Goal: Transaction & Acquisition: Purchase product/service

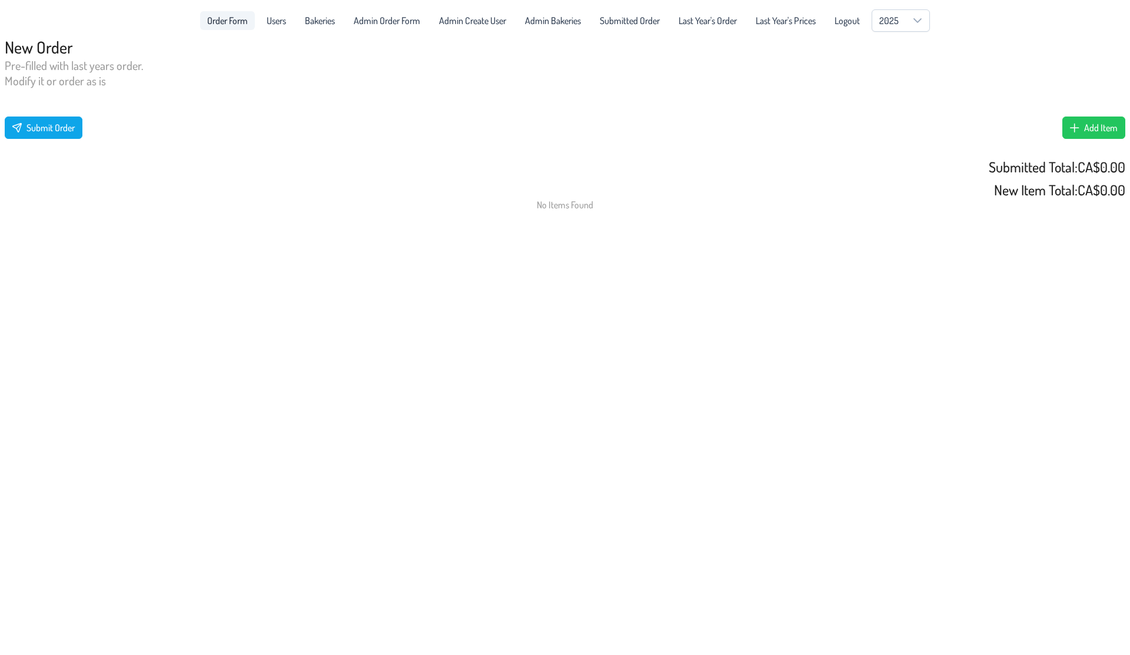
click at [230, 19] on span "Order Form" at bounding box center [227, 20] width 41 height 9
click at [273, 21] on span "Users" at bounding box center [276, 20] width 19 height 9
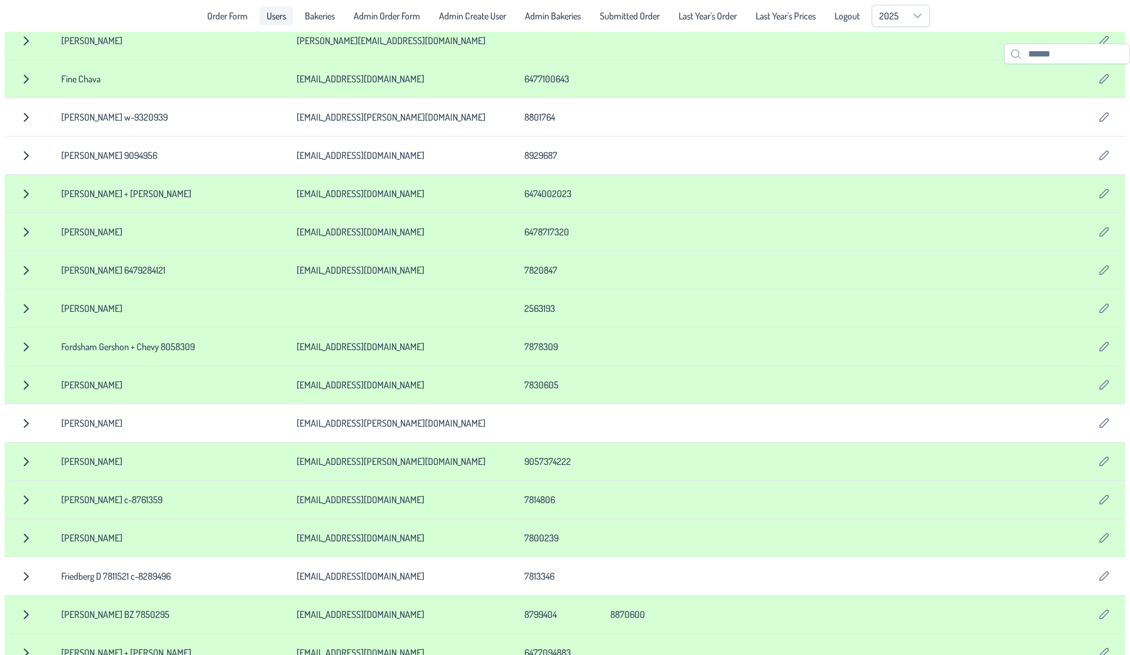
scroll to position [4760, 0]
click at [23, 233] on span "button" at bounding box center [25, 233] width 9 height 9
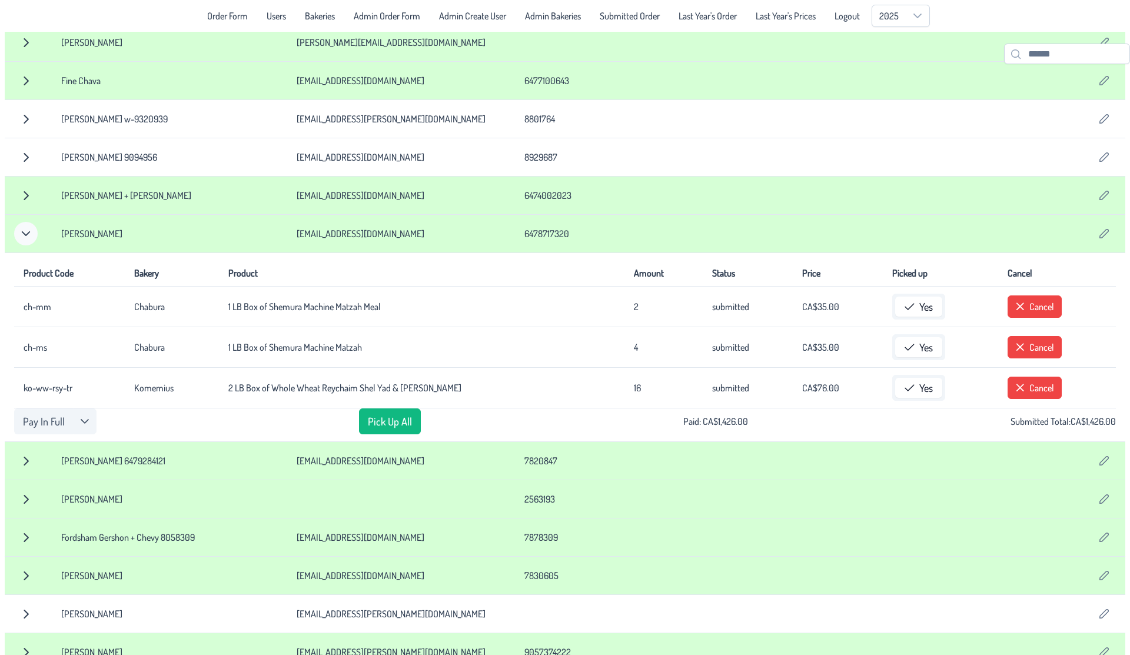
click at [28, 232] on span "button" at bounding box center [25, 233] width 9 height 9
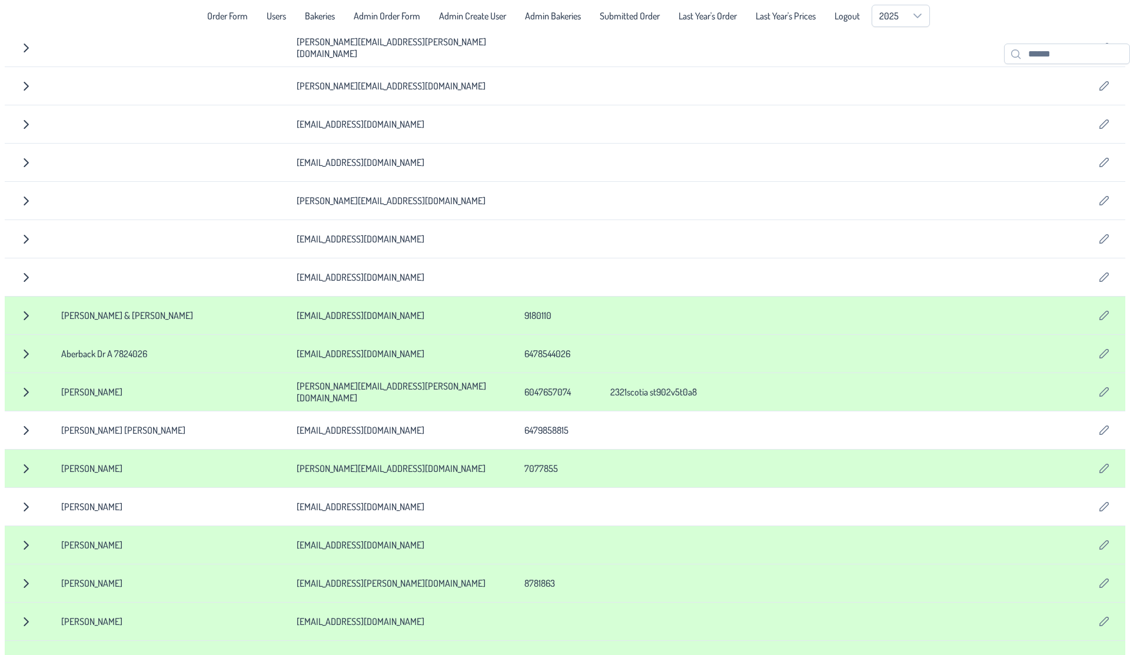
scroll to position [0, 0]
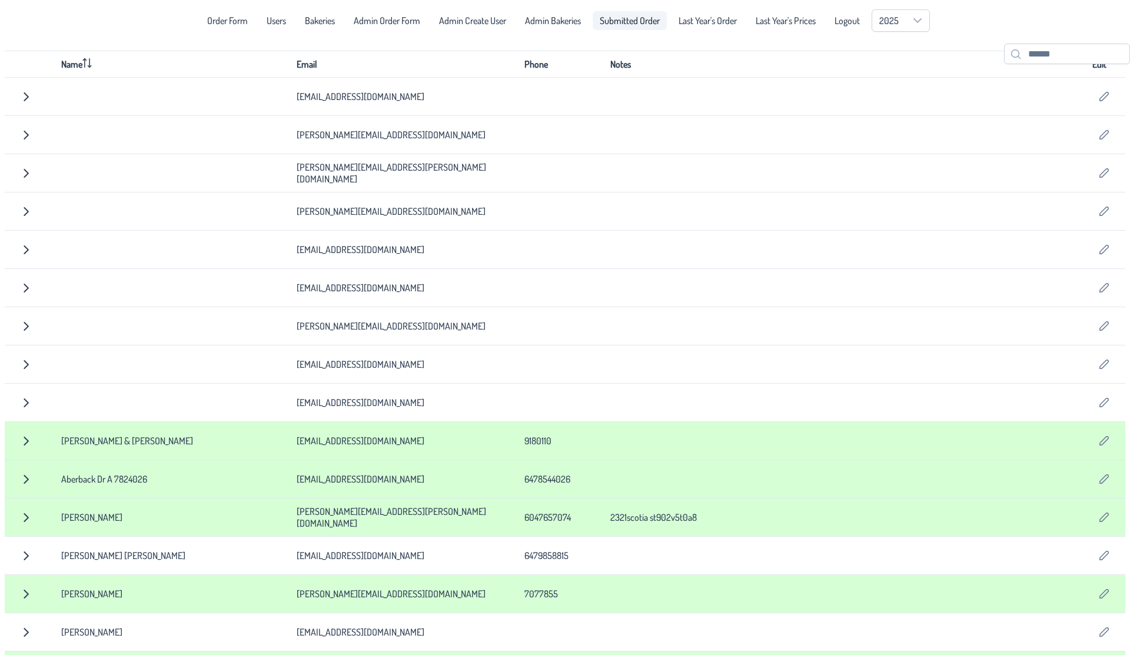
click at [638, 19] on span "Submitted Order" at bounding box center [630, 20] width 60 height 9
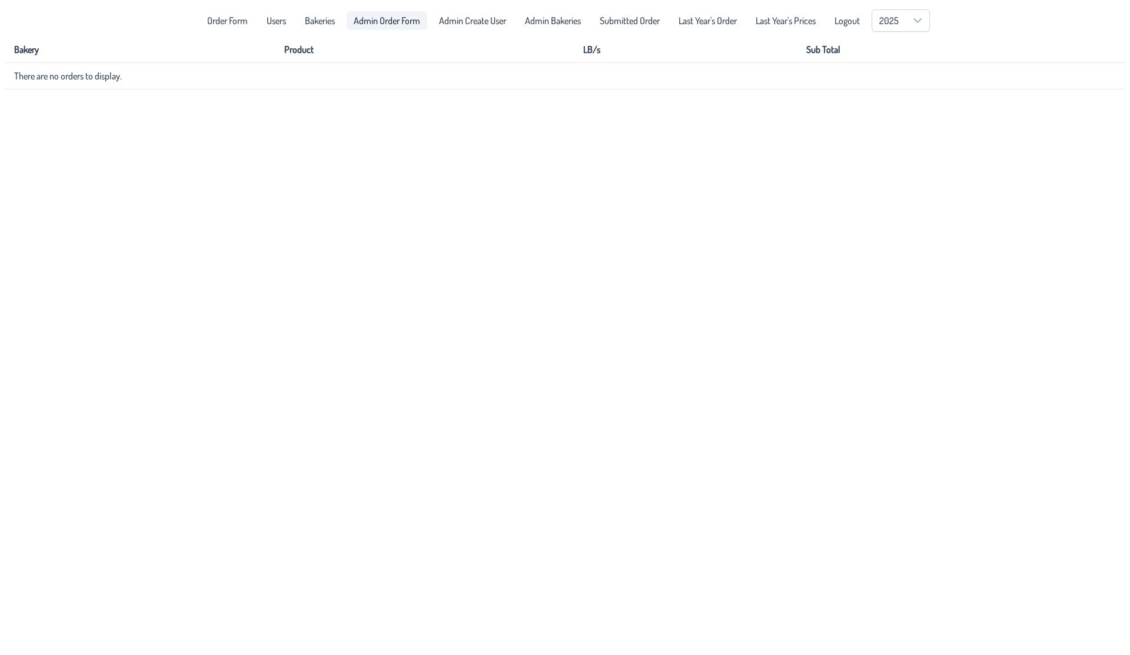
click at [391, 18] on span "Admin Order Form" at bounding box center [387, 20] width 67 height 9
click at [139, 57] on button "button" at bounding box center [142, 50] width 28 height 25
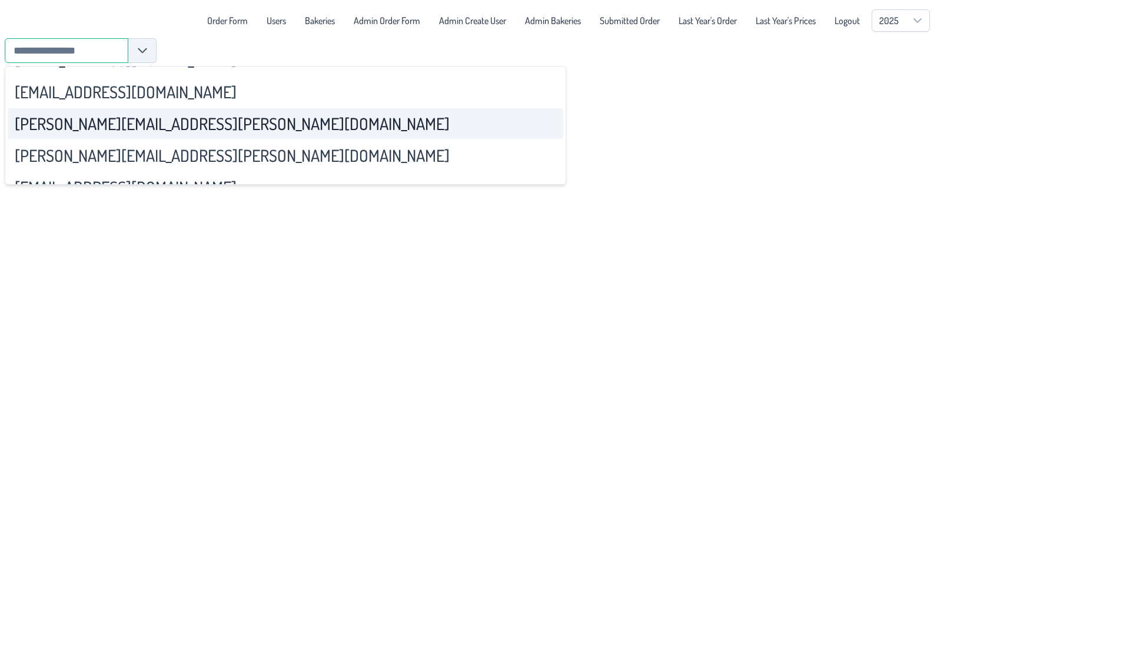
scroll to position [2459, 0]
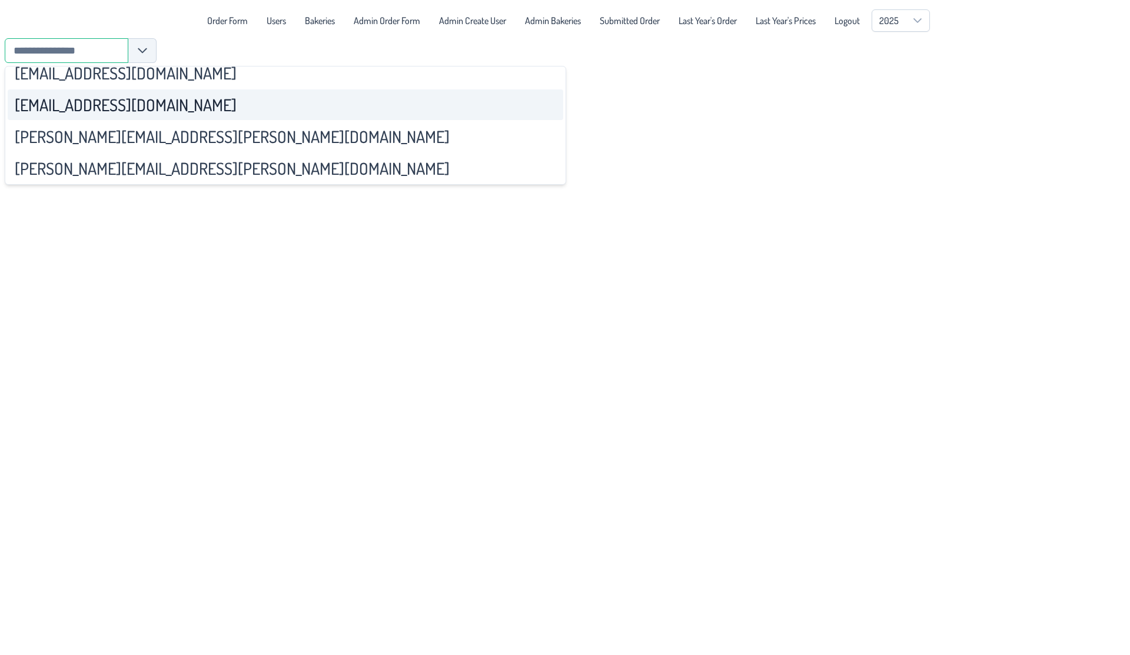
click at [41, 39] on input "text" at bounding box center [67, 50] width 124 height 25
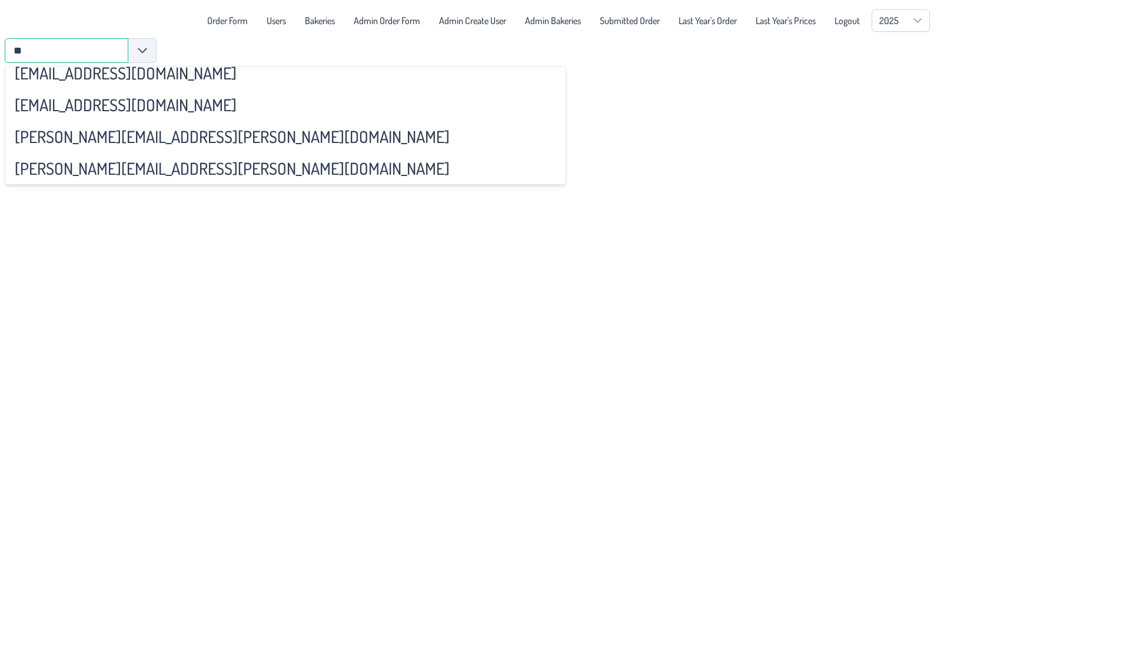
scroll to position [128, 0]
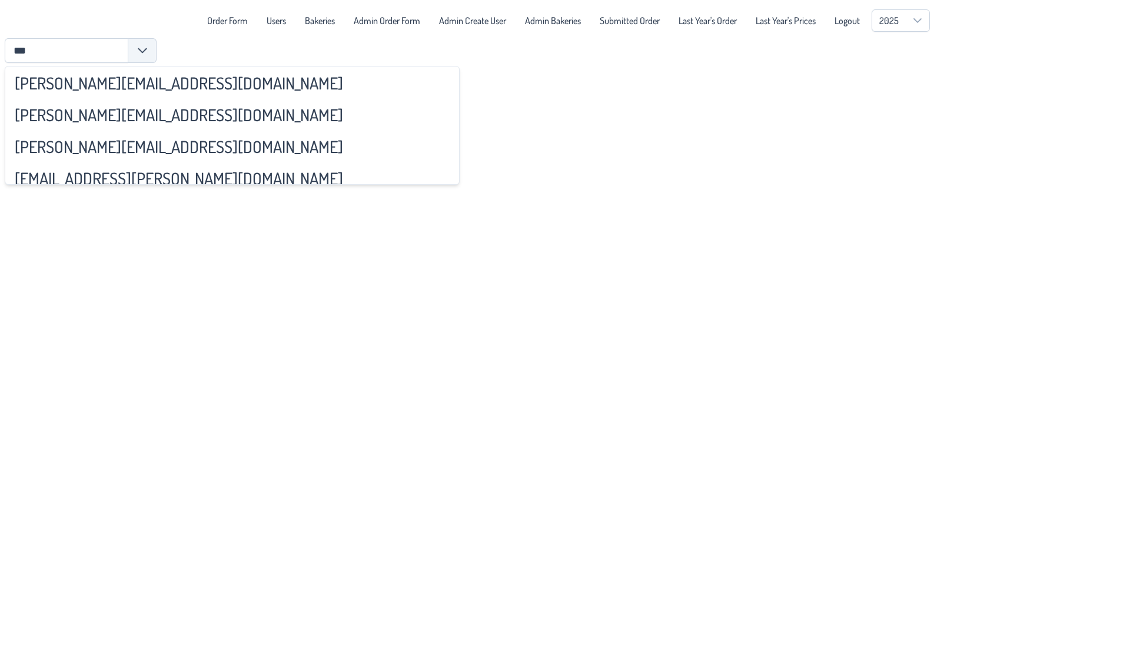
click at [91, 111] on span "[PERSON_NAME][EMAIL_ADDRESS][DOMAIN_NAME]" at bounding box center [179, 114] width 328 height 21
type input "**********"
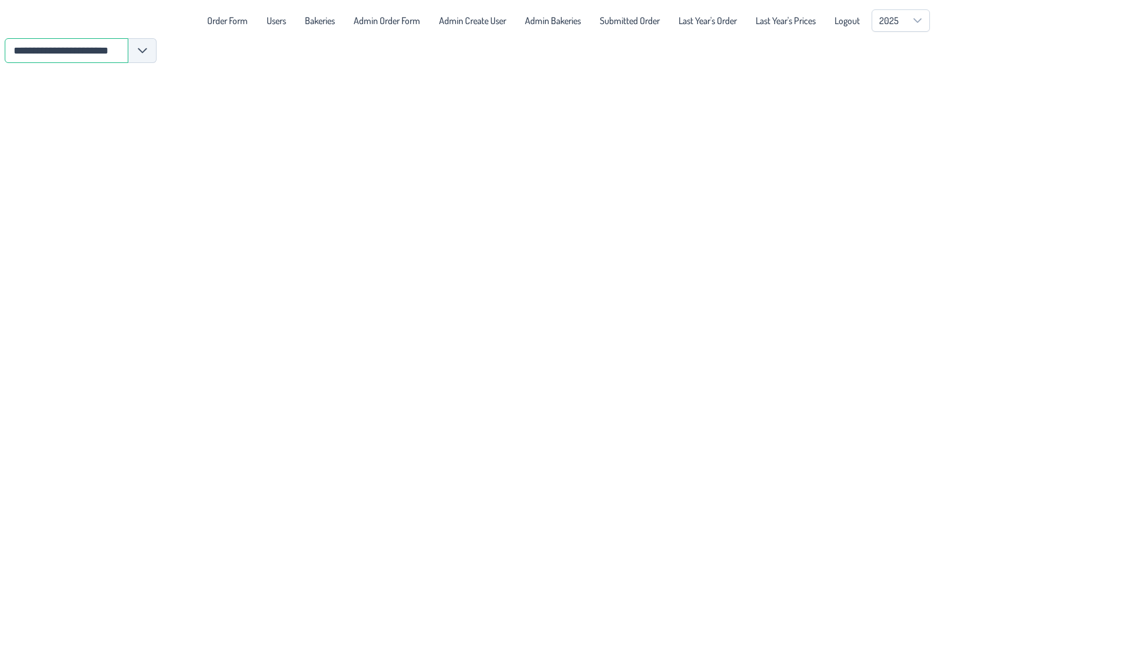
scroll to position [0, 6]
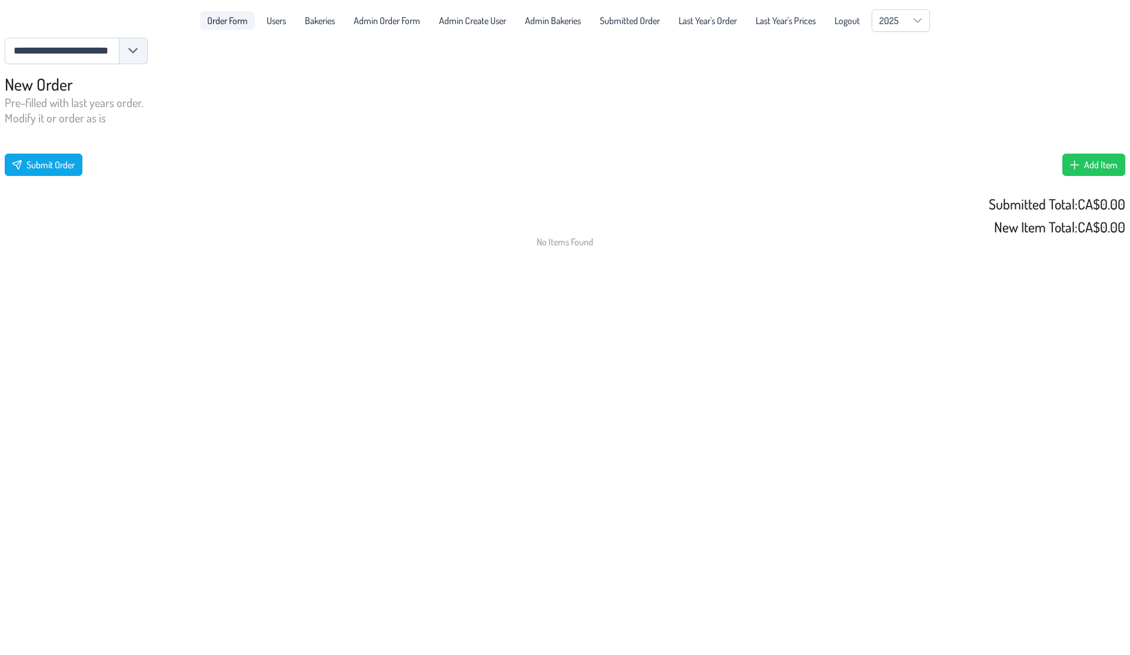
click at [235, 25] on span "Order Form" at bounding box center [227, 20] width 41 height 9
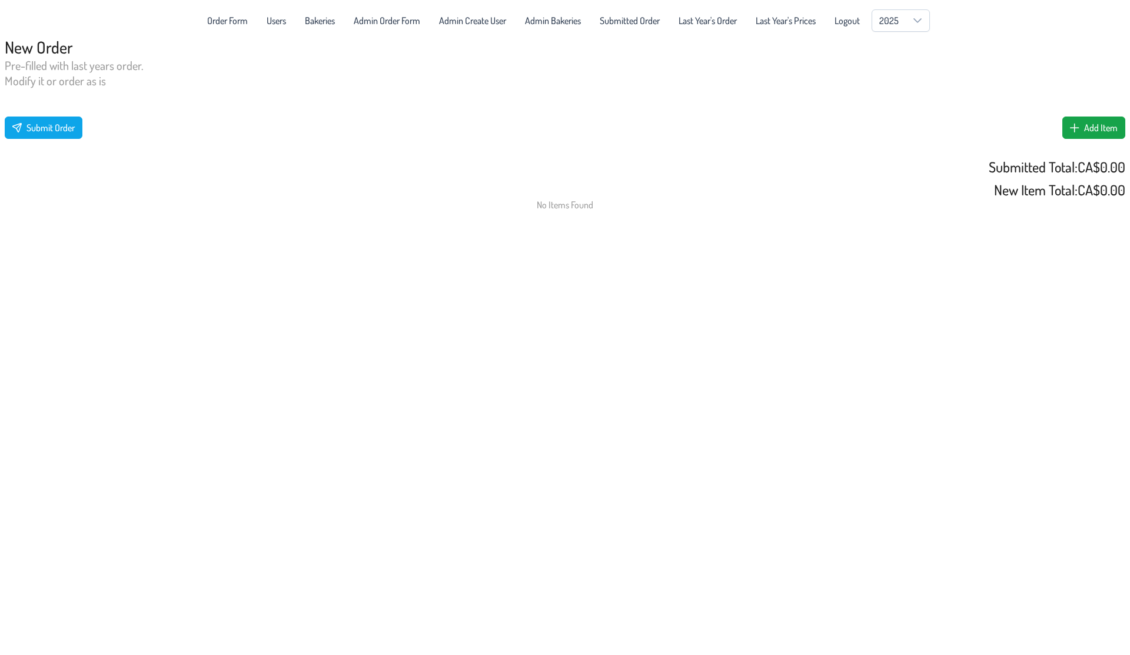
click at [1107, 125] on span "Add Item" at bounding box center [1101, 128] width 34 height 12
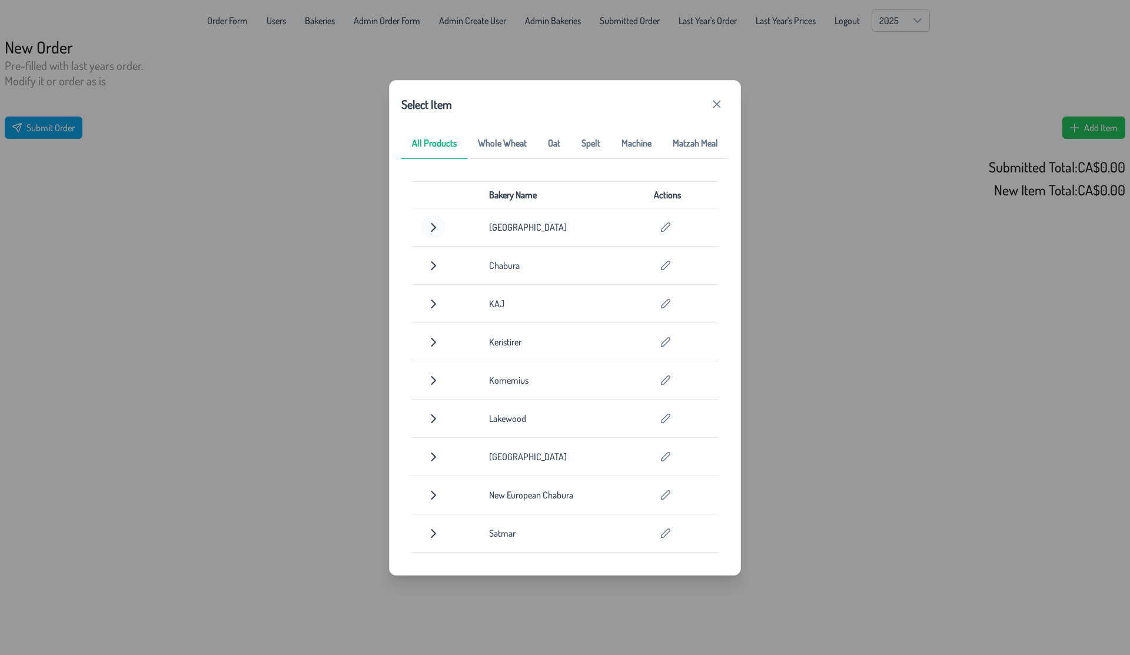
click at [435, 229] on span "button" at bounding box center [433, 227] width 9 height 9
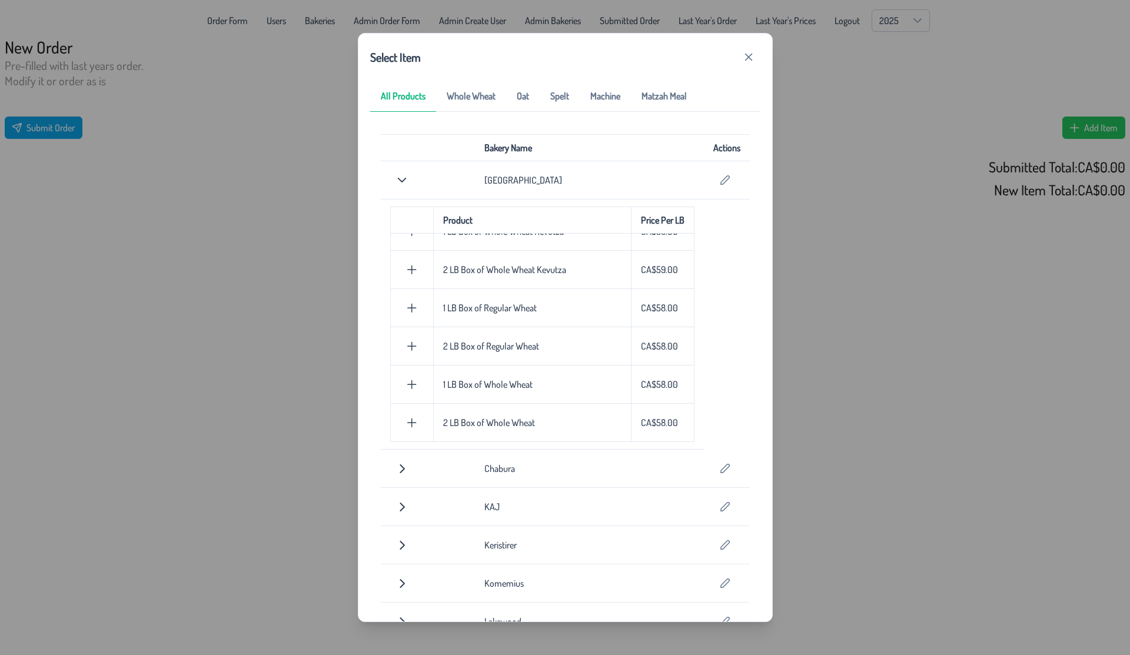
scroll to position [157, 0]
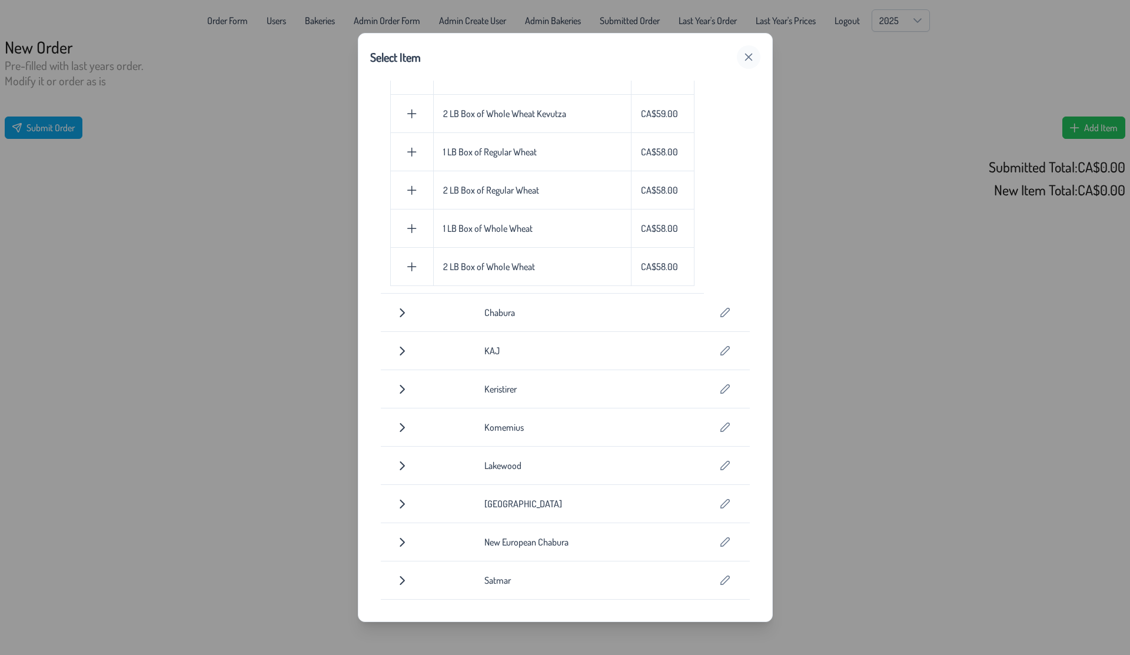
click at [751, 51] on button "button" at bounding box center [749, 57] width 24 height 24
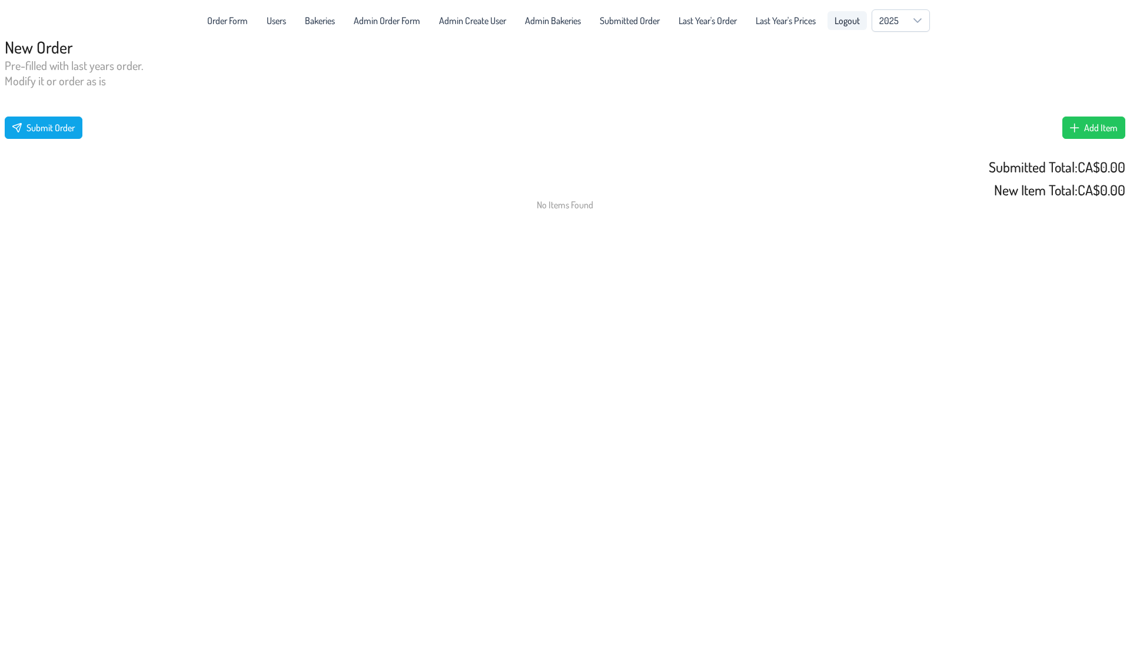
click at [854, 19] on span "Logout" at bounding box center [847, 20] width 25 height 9
